Goal: Task Accomplishment & Management: Manage account settings

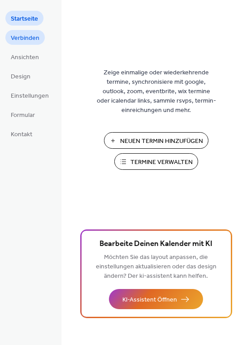
click at [23, 39] on span "Verbinden" at bounding box center [25, 38] width 29 height 9
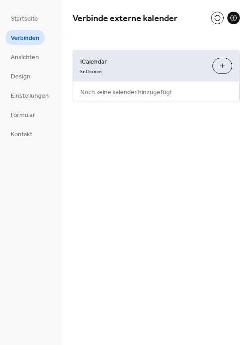
click at [221, 68] on button "icalendar Hinzufügen" at bounding box center [222, 66] width 20 height 16
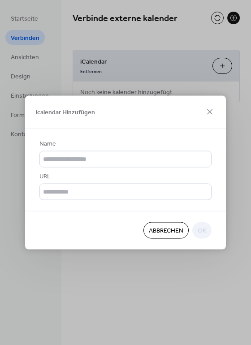
click at [106, 246] on div "Abbrechen OK" at bounding box center [125, 230] width 201 height 39
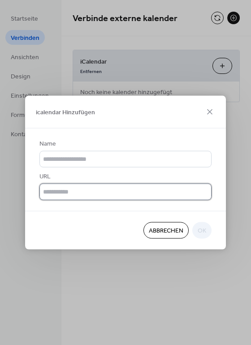
click at [69, 186] on input "text" at bounding box center [125, 192] width 172 height 17
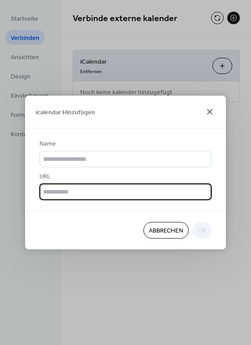
click at [207, 111] on icon at bounding box center [209, 112] width 11 height 11
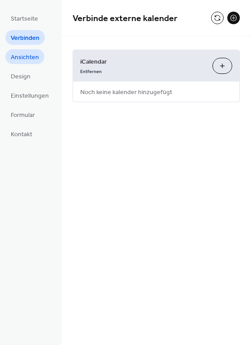
click at [33, 59] on span "Ansichten" at bounding box center [25, 57] width 28 height 9
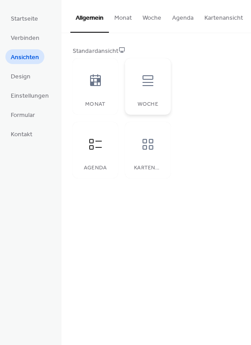
click at [148, 88] on icon at bounding box center [148, 80] width 14 height 14
click at [82, 81] on div at bounding box center [95, 80] width 27 height 27
click at [99, 139] on div at bounding box center [95, 144] width 27 height 27
click at [134, 142] on div at bounding box center [147, 144] width 27 height 27
click at [99, 148] on icon at bounding box center [95, 144] width 14 height 14
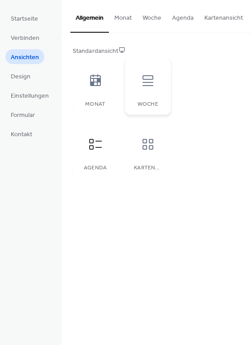
click at [146, 108] on div "Woche" at bounding box center [147, 104] width 27 height 6
click at [104, 148] on div at bounding box center [95, 144] width 27 height 27
click at [144, 98] on div "Woche" at bounding box center [147, 86] width 45 height 56
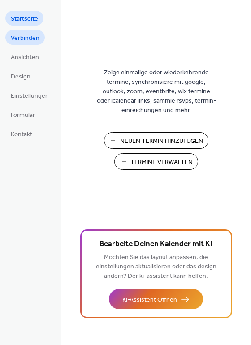
click at [35, 40] on span "Verbinden" at bounding box center [25, 38] width 29 height 9
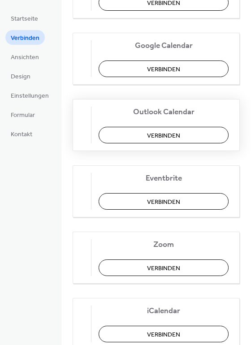
scroll to position [151, 0]
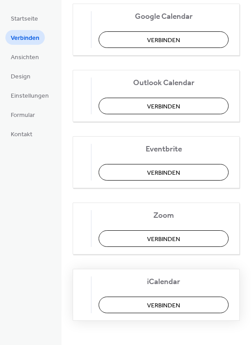
click at [191, 303] on button "Verbinden" at bounding box center [164, 305] width 130 height 17
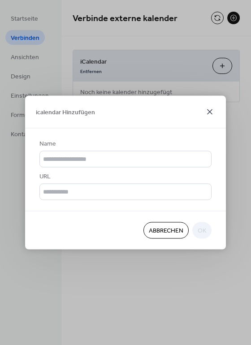
click at [205, 107] on icon at bounding box center [209, 112] width 11 height 11
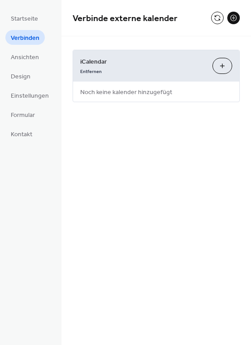
click at [36, 78] on ul "Startseite Verbinden Ansichten Design Einstellungen Formular Kontakt" at bounding box center [29, 76] width 49 height 130
click at [27, 78] on span "Design" at bounding box center [21, 76] width 20 height 9
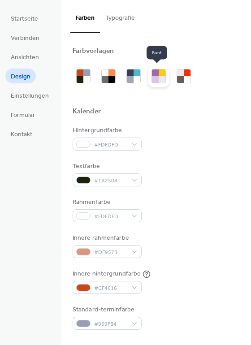
click at [159, 78] on div at bounding box center [162, 79] width 7 height 7
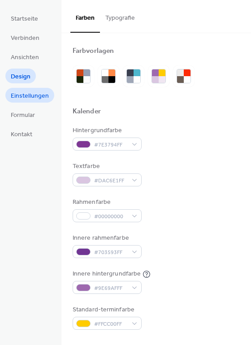
click at [42, 97] on span "Einstellungen" at bounding box center [30, 95] width 38 height 9
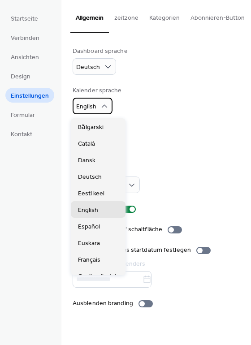
click at [92, 105] on span "English" at bounding box center [86, 107] width 20 height 12
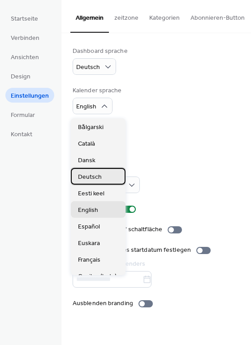
click at [96, 175] on span "Deutsch" at bounding box center [90, 176] width 24 height 9
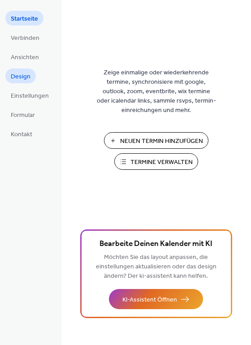
click at [29, 76] on span "Design" at bounding box center [21, 76] width 20 height 9
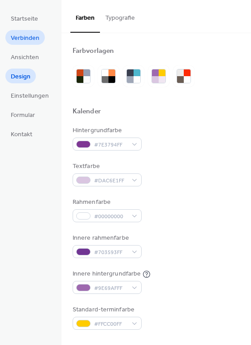
click at [18, 42] on span "Verbinden" at bounding box center [25, 38] width 29 height 9
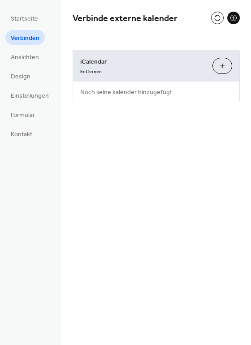
click at [215, 61] on button "icalendar Hinzufügen" at bounding box center [222, 66] width 20 height 16
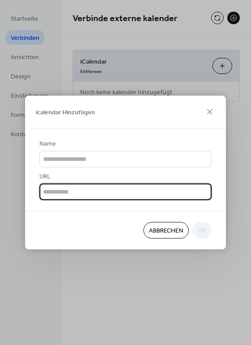
click at [97, 190] on input "text" at bounding box center [125, 192] width 172 height 17
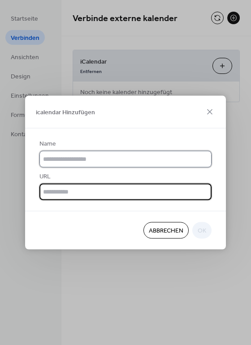
click at [94, 157] on input "text" at bounding box center [125, 159] width 172 height 17
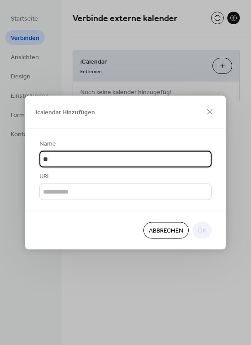
type input "*"
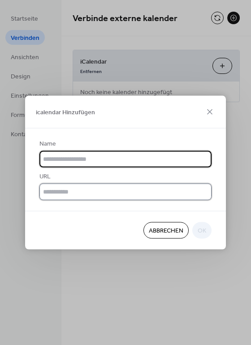
click at [73, 189] on input "text" at bounding box center [125, 192] width 172 height 17
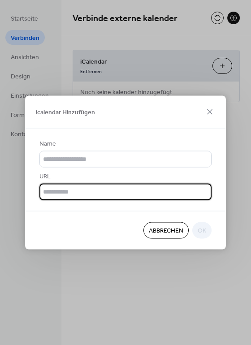
drag, startPoint x: 73, startPoint y: 189, endPoint x: 49, endPoint y: 75, distance: 116.2
click at [49, 75] on div "icalendar Hinzufügen Name URL Abbrechen OK" at bounding box center [125, 172] width 251 height 345
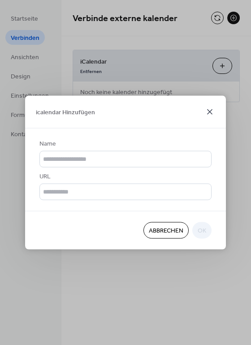
click at [211, 111] on icon at bounding box center [209, 111] width 5 height 5
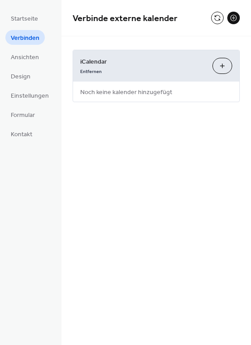
click at [225, 66] on button "icalendar Hinzufügen" at bounding box center [222, 66] width 20 height 16
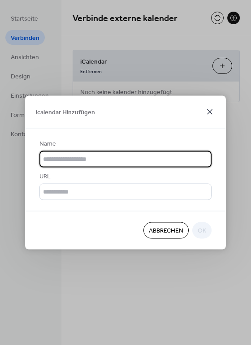
click at [212, 111] on icon at bounding box center [209, 112] width 11 height 11
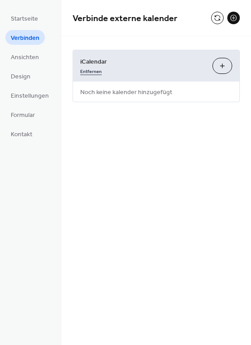
click at [82, 69] on link "Entfernen" at bounding box center [91, 70] width 22 height 9
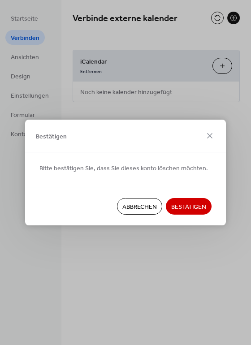
click at [192, 207] on span "Bestätigen" at bounding box center [188, 206] width 35 height 9
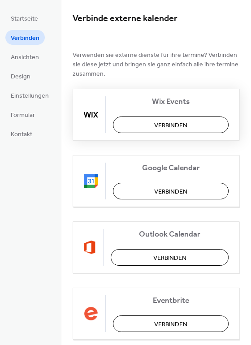
click at [160, 128] on span "Verbinden" at bounding box center [170, 125] width 33 height 9
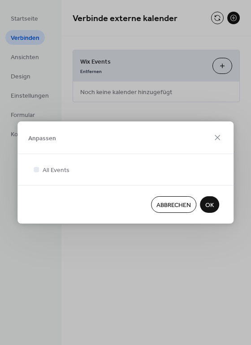
click at [206, 207] on span "OK" at bounding box center [209, 205] width 9 height 9
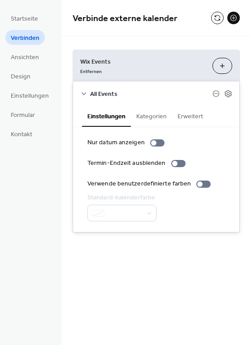
click at [155, 116] on button "Kategorien" at bounding box center [151, 115] width 41 height 21
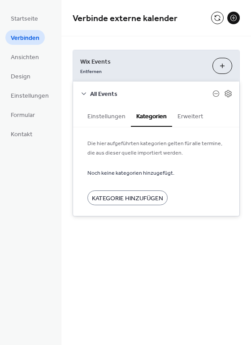
click at [145, 194] on span "Kategorie Hinzufügen" at bounding box center [127, 198] width 71 height 9
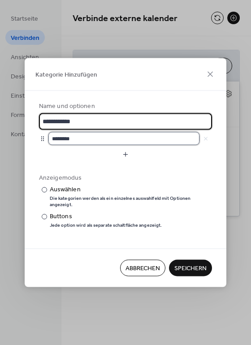
click at [56, 142] on input "********" at bounding box center [123, 138] width 151 height 13
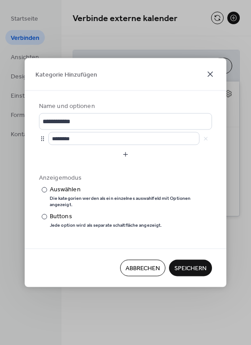
click at [208, 74] on icon at bounding box center [210, 74] width 11 height 11
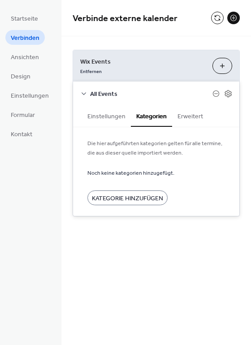
click at [187, 116] on button "Erweitert" at bounding box center [190, 115] width 36 height 21
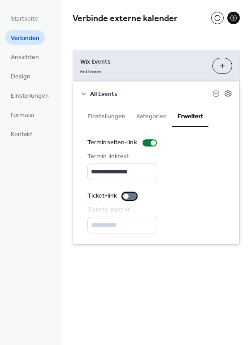
click at [128, 193] on div at bounding box center [129, 196] width 14 height 7
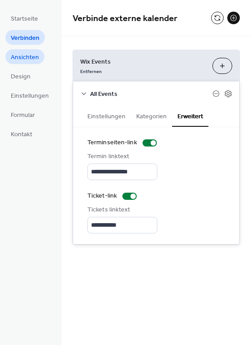
click at [33, 58] on span "Ansichten" at bounding box center [25, 57] width 28 height 9
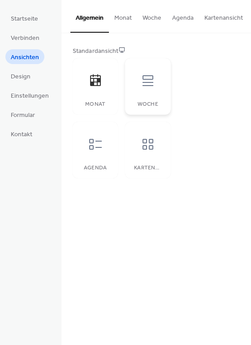
click at [138, 108] on div "Woche" at bounding box center [147, 104] width 27 height 6
click at [24, 9] on div "Startseite Verbinden Ansichten Design Einstellungen Formular Kontakt" at bounding box center [30, 172] width 61 height 345
click at [27, 18] on span "Startseite" at bounding box center [24, 18] width 27 height 9
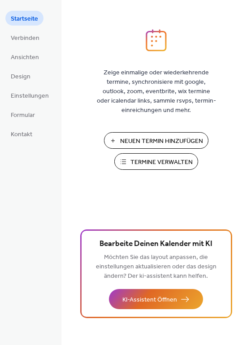
click at [139, 158] on span "Termine Verwalten" at bounding box center [161, 162] width 62 height 9
click at [24, 41] on span "Verbinden" at bounding box center [25, 38] width 29 height 9
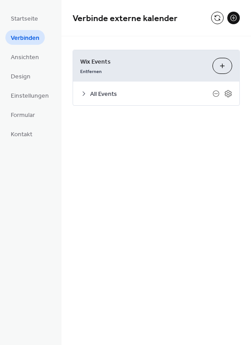
click at [80, 93] on icon at bounding box center [83, 93] width 7 height 7
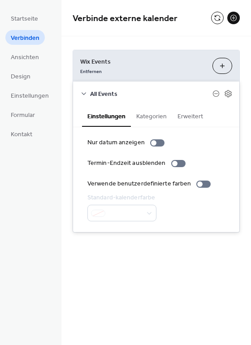
click at [146, 210] on div at bounding box center [121, 213] width 69 height 17
click at [118, 208] on div at bounding box center [121, 213] width 69 height 17
click at [136, 118] on button "Kategorien" at bounding box center [151, 115] width 41 height 21
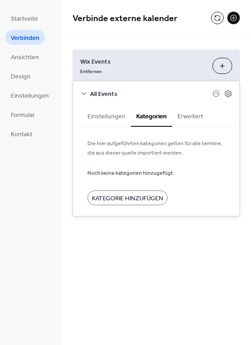
click at [181, 116] on button "Erweitert" at bounding box center [190, 115] width 36 height 21
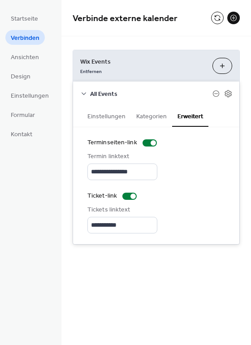
click at [150, 118] on button "Kategorien" at bounding box center [151, 115] width 41 height 21
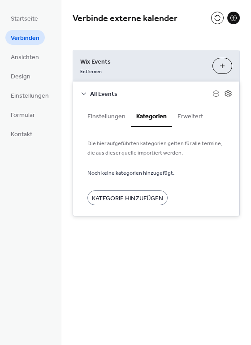
click at [100, 113] on button "Einstellungen" at bounding box center [106, 115] width 49 height 21
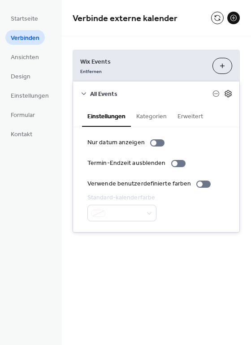
click at [224, 93] on icon at bounding box center [228, 94] width 8 height 8
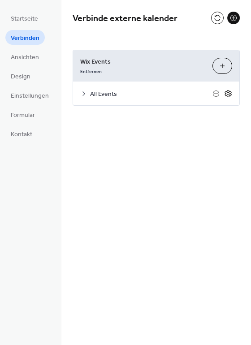
click at [224, 93] on icon at bounding box center [228, 94] width 8 height 8
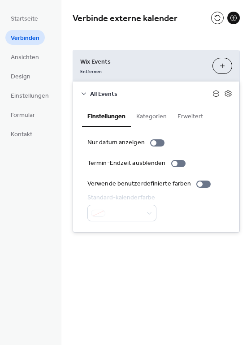
click at [216, 93] on icon at bounding box center [216, 93] width 4 height 0
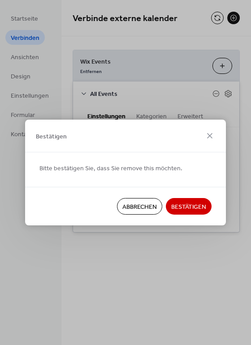
click at [153, 202] on span "Abbrechen" at bounding box center [139, 206] width 34 height 9
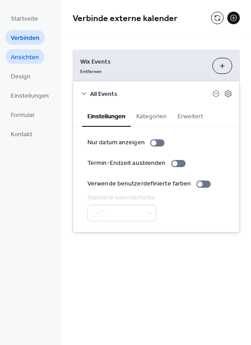
click at [39, 55] on link "Ansichten" at bounding box center [24, 56] width 39 height 15
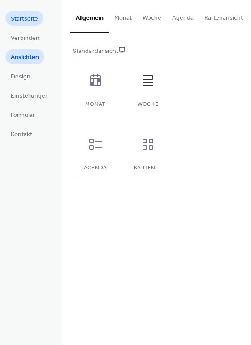
click at [33, 19] on span "Startseite" at bounding box center [24, 18] width 27 height 9
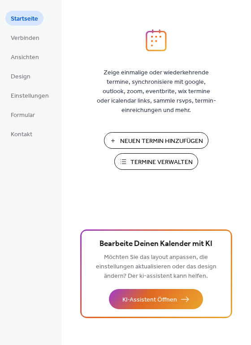
click at [190, 142] on span "Neuen Termin Hinzufügen" at bounding box center [161, 141] width 83 height 9
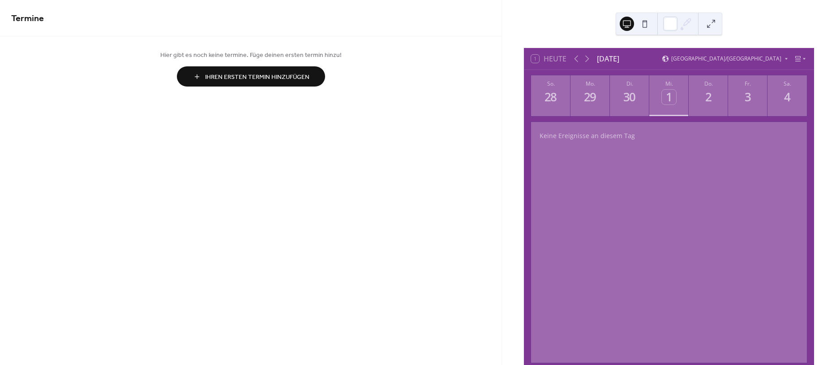
click at [647, 20] on button at bounding box center [645, 24] width 14 height 14
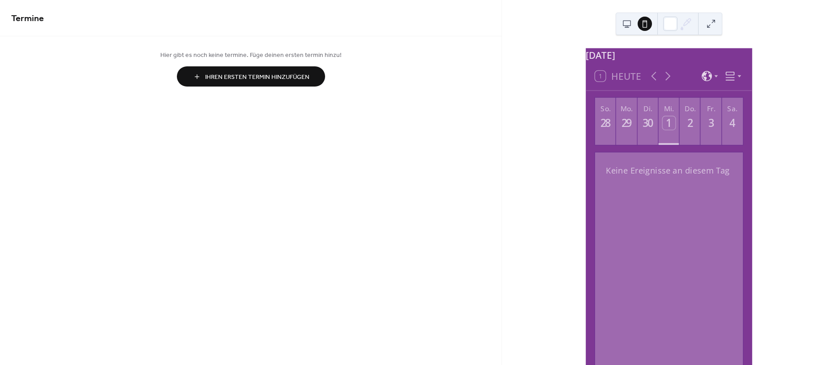
click at [634, 20] on div at bounding box center [636, 24] width 32 height 22
click at [632, 23] on button at bounding box center [627, 24] width 14 height 14
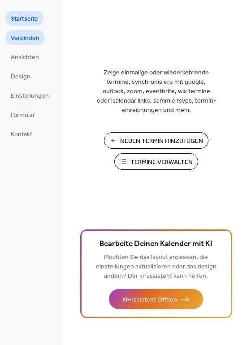
click at [15, 37] on span "Verbinden" at bounding box center [25, 38] width 29 height 9
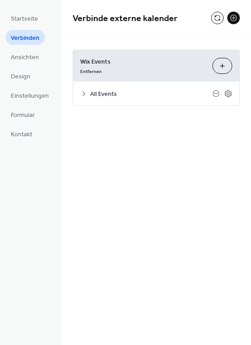
click at [81, 91] on icon at bounding box center [83, 93] width 7 height 7
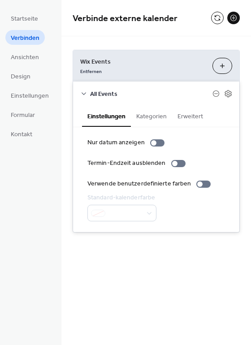
click at [81, 91] on icon at bounding box center [83, 93] width 7 height 7
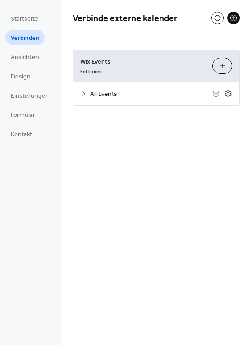
click at [210, 91] on span "All Events" at bounding box center [151, 94] width 122 height 9
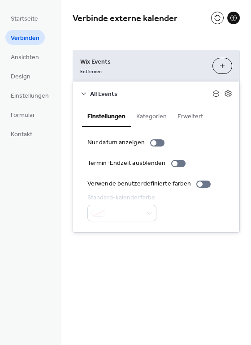
click at [214, 93] on icon at bounding box center [215, 93] width 7 height 7
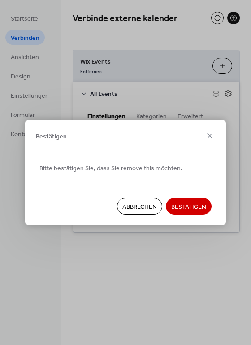
click at [180, 198] on button "Bestätigen" at bounding box center [189, 206] width 46 height 17
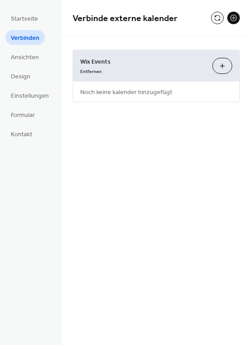
click at [220, 63] on button "Anpassen" at bounding box center [222, 66] width 20 height 16
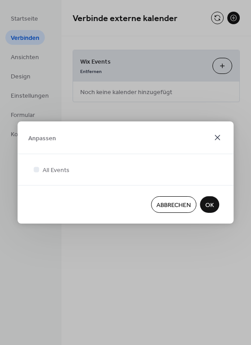
click at [216, 138] on icon at bounding box center [217, 137] width 5 height 5
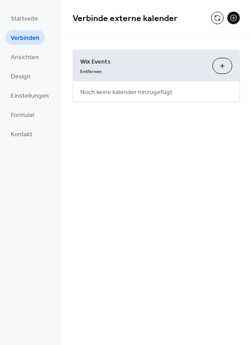
click at [209, 128] on div "Verbinde externe kalender Wix Events Entfernen Anpassen Noch keine kalender hin…" at bounding box center [156, 64] width 190 height 129
click at [224, 65] on button "Anpassen" at bounding box center [222, 66] width 20 height 16
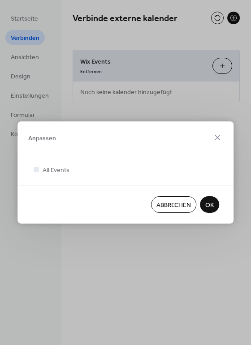
click at [224, 65] on div "Anpassen All Events Abbrechen OK" at bounding box center [125, 172] width 251 height 345
click at [203, 205] on button "OK" at bounding box center [209, 204] width 19 height 17
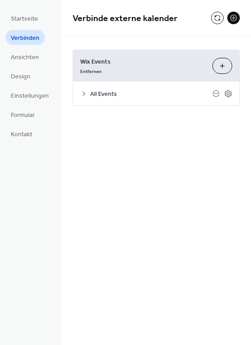
click at [83, 93] on icon at bounding box center [83, 93] width 7 height 7
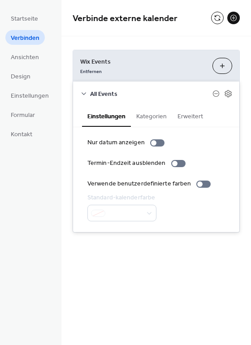
click at [83, 93] on icon at bounding box center [84, 93] width 4 height 3
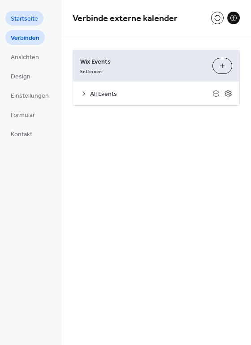
click at [26, 20] on span "Startseite" at bounding box center [24, 18] width 27 height 9
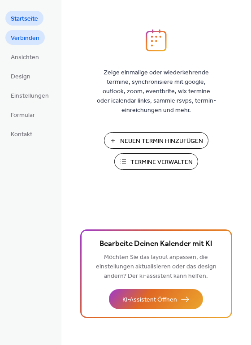
click at [26, 37] on span "Verbinden" at bounding box center [25, 38] width 29 height 9
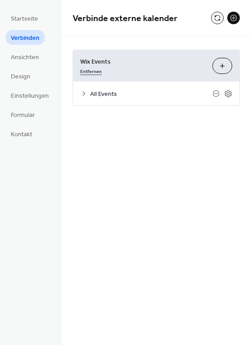
click at [85, 71] on link "Entfernen" at bounding box center [91, 70] width 22 height 9
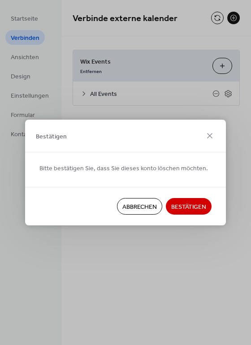
click at [187, 202] on span "Bestätigen" at bounding box center [188, 206] width 35 height 9
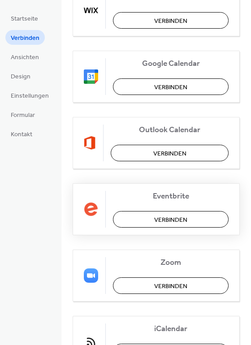
scroll to position [17, 0]
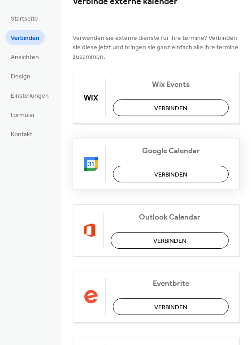
click at [181, 172] on span "Verbinden" at bounding box center [170, 174] width 33 height 9
click at [166, 108] on span "Verbinden" at bounding box center [170, 108] width 33 height 9
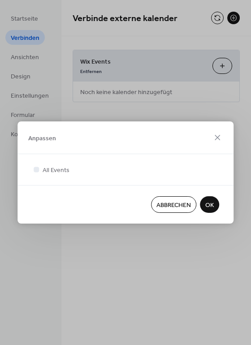
click at [210, 207] on span "OK" at bounding box center [209, 205] width 9 height 9
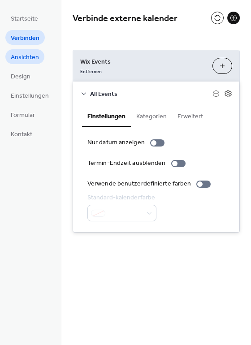
click at [34, 58] on span "Ansichten" at bounding box center [25, 57] width 28 height 9
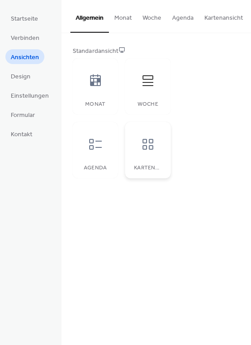
click at [146, 138] on div at bounding box center [147, 144] width 27 height 27
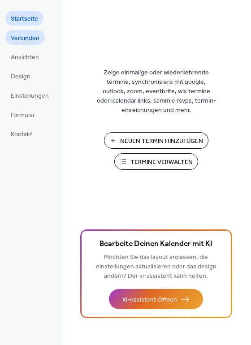
click at [31, 41] on span "Verbinden" at bounding box center [25, 38] width 29 height 9
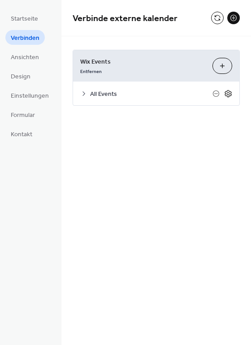
click at [225, 93] on icon at bounding box center [227, 93] width 7 height 7
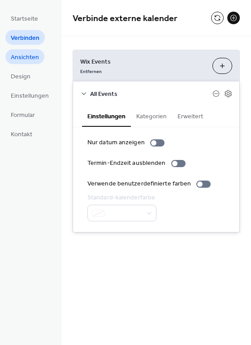
click at [35, 61] on span "Ansichten" at bounding box center [25, 57] width 28 height 9
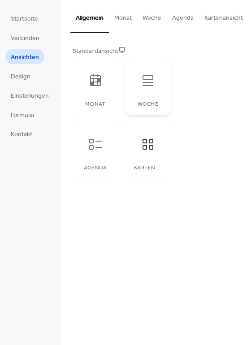
click at [142, 88] on icon at bounding box center [148, 80] width 14 height 14
